Goal: Use online tool/utility: Use online tool/utility

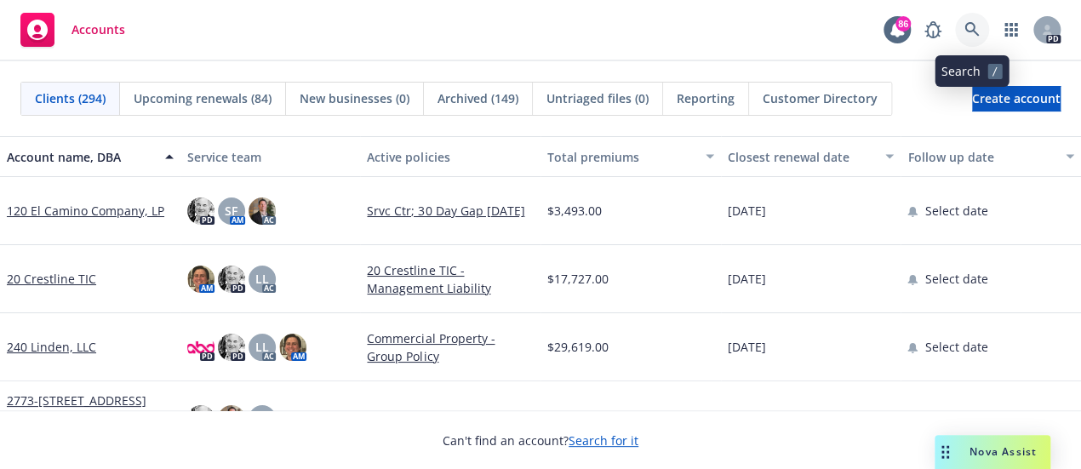
click at [971, 26] on icon at bounding box center [972, 29] width 15 height 15
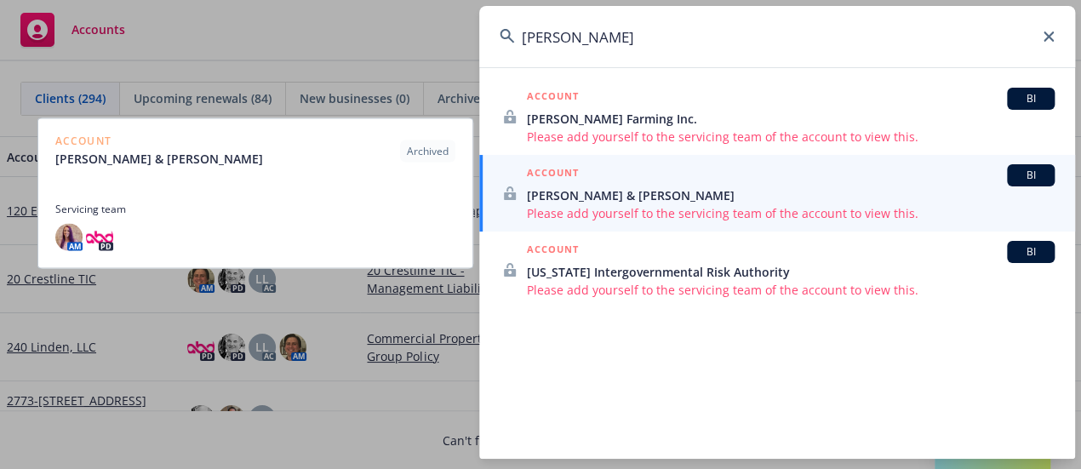
type input "[PERSON_NAME]"
click at [585, 193] on span "[PERSON_NAME] & [PERSON_NAME]" at bounding box center [791, 195] width 528 height 18
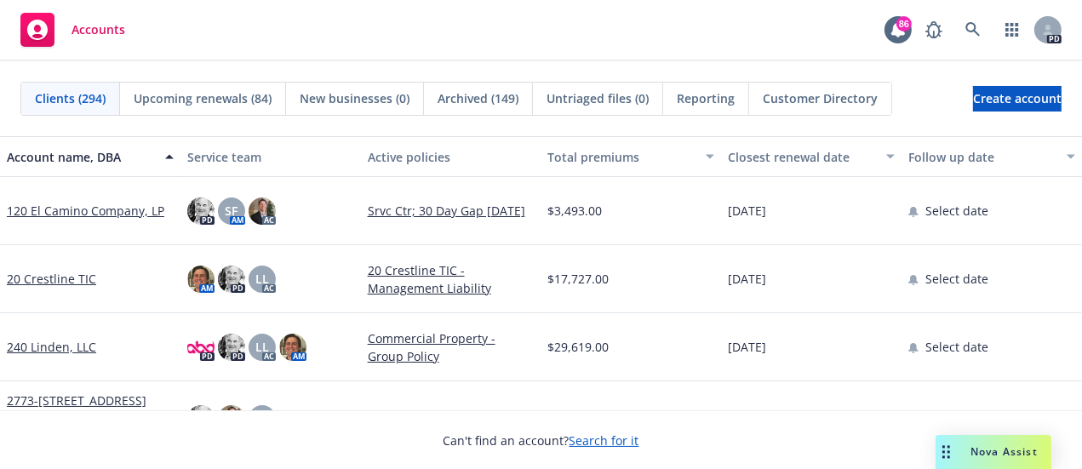
click at [1009, 456] on span "Nova Assist" at bounding box center [1004, 452] width 67 height 14
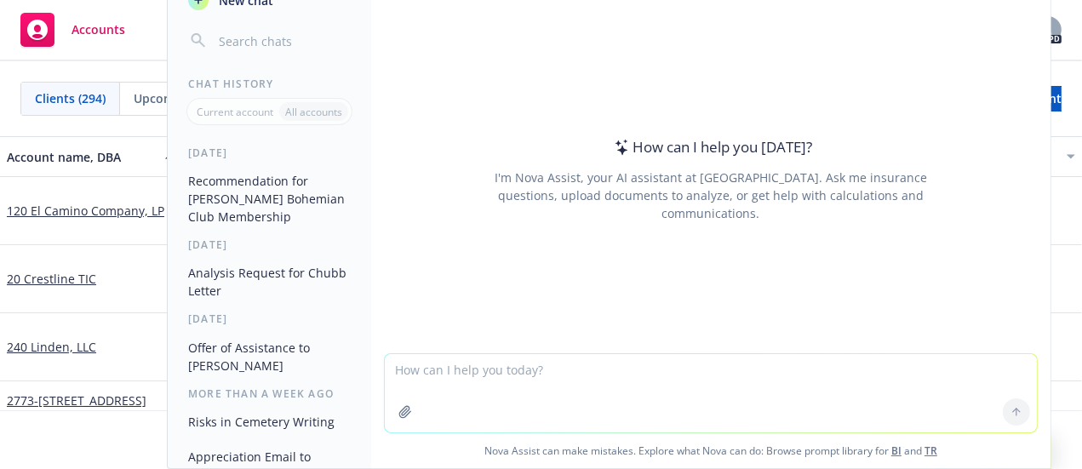
click at [393, 365] on textarea at bounding box center [711, 393] width 652 height 78
paste textarea "Dear Filipe, Thank you for the wonderful invite and having you as a guest at Fo…"
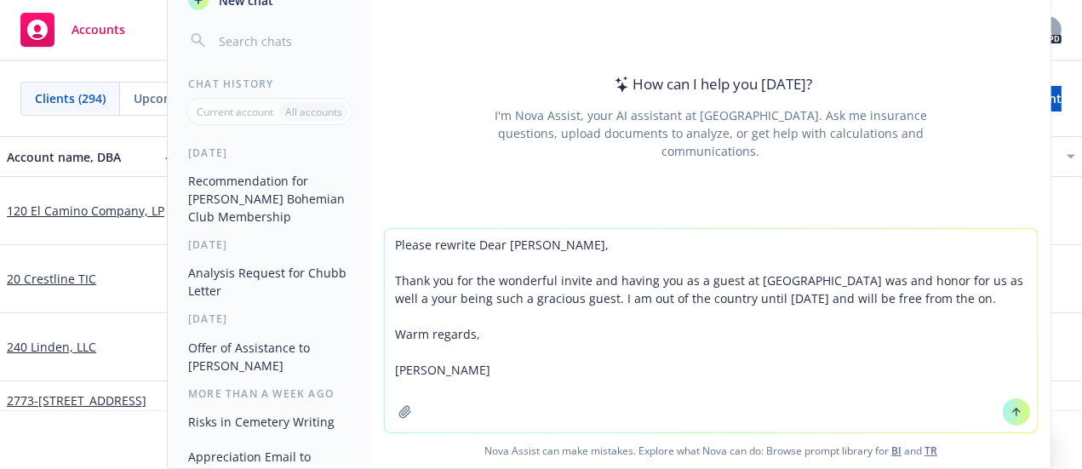
type textarea "Please rewrite Dear Filipe, Thank you for the wonderful invite and having you a…"
click at [1012, 408] on icon at bounding box center [1017, 412] width 12 height 12
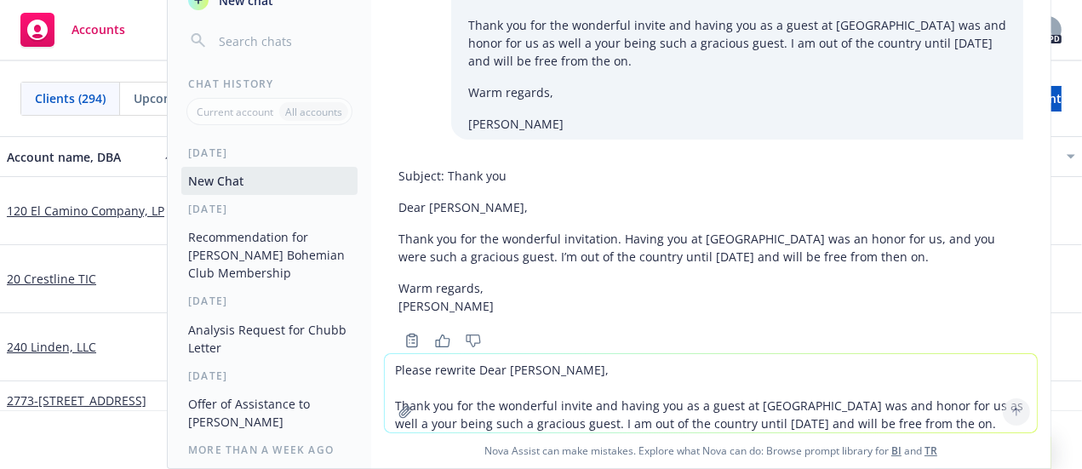
scroll to position [39, 0]
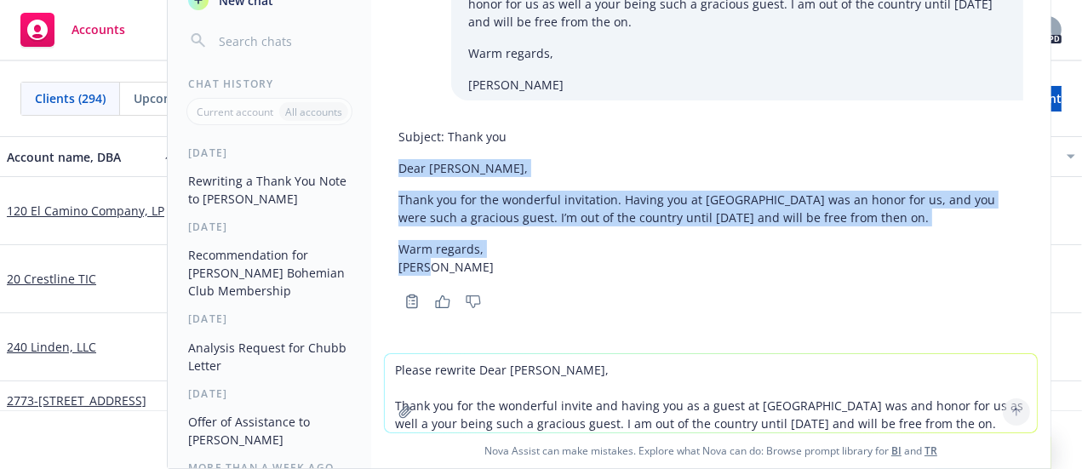
drag, startPoint x: 395, startPoint y: 157, endPoint x: 436, endPoint y: 267, distance: 118.0
click at [436, 267] on div "Subject: Thank you Dear Filipe, Thank you for the wonderful invitation. Having …" at bounding box center [711, 217] width 652 height 192
copy div "Dear Filipe, Thank you for the wonderful invitation. Having you at Fore Peak wa…"
